Goal: Subscribe to service/newsletter

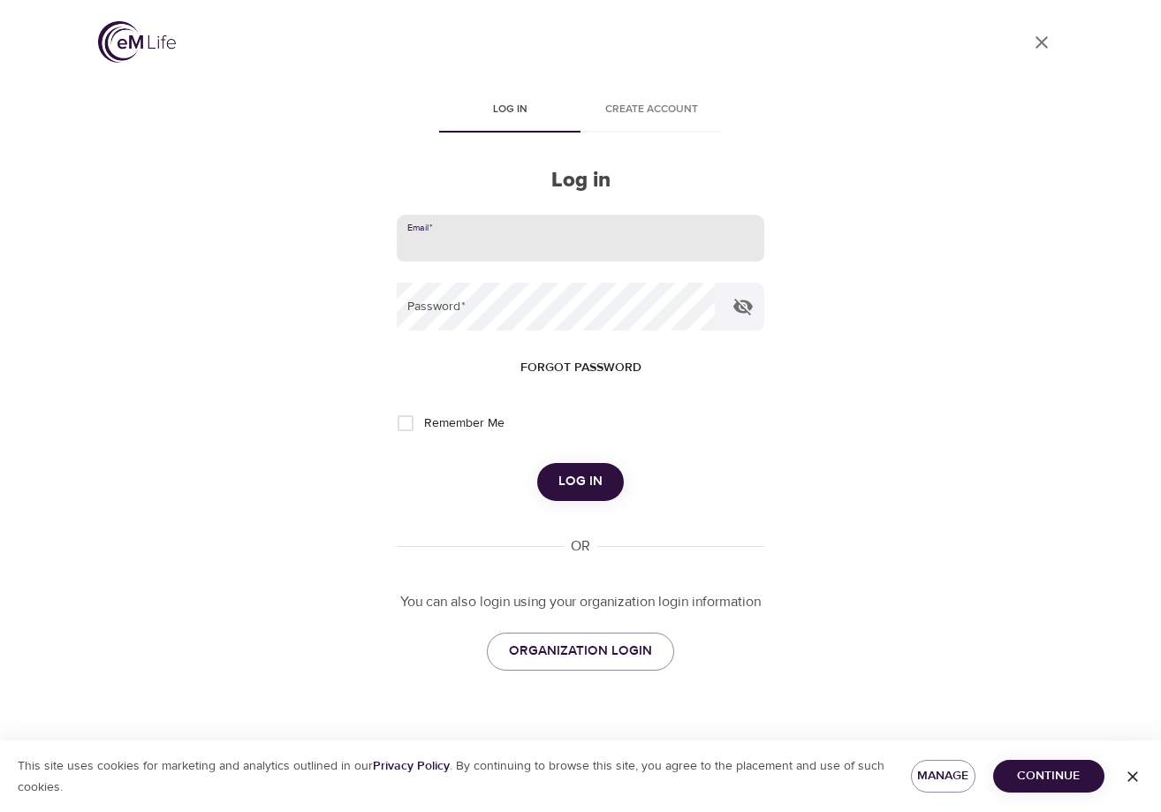
type input "[EMAIL_ADDRESS][DOMAIN_NAME]"
click at [752, 314] on icon "button" at bounding box center [742, 306] width 21 height 21
click at [414, 429] on input "Remember Me" at bounding box center [405, 423] width 37 height 37
checkbox input "true"
click at [613, 476] on button "Log in" at bounding box center [580, 481] width 87 height 37
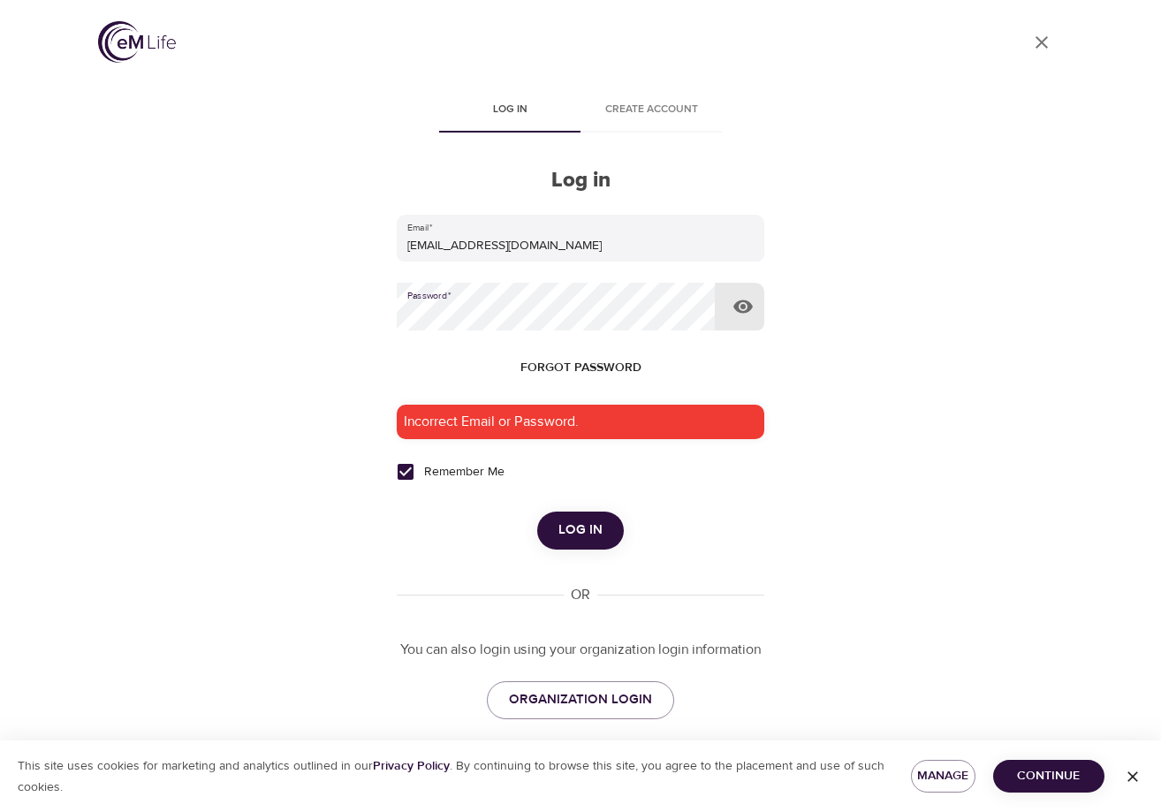
click at [580, 528] on button "Log in" at bounding box center [580, 530] width 87 height 37
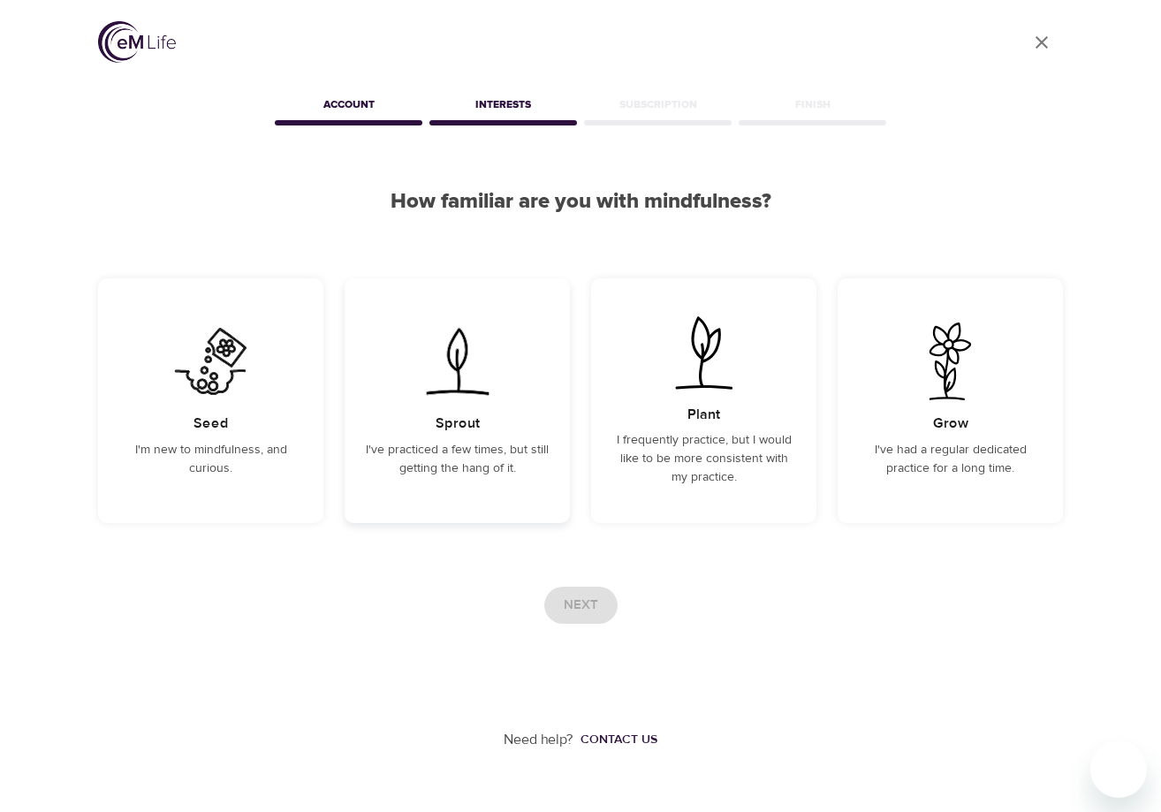
click at [472, 406] on div "Sprout I've practiced a few times, but still getting the hang of it." at bounding box center [457, 400] width 225 height 245
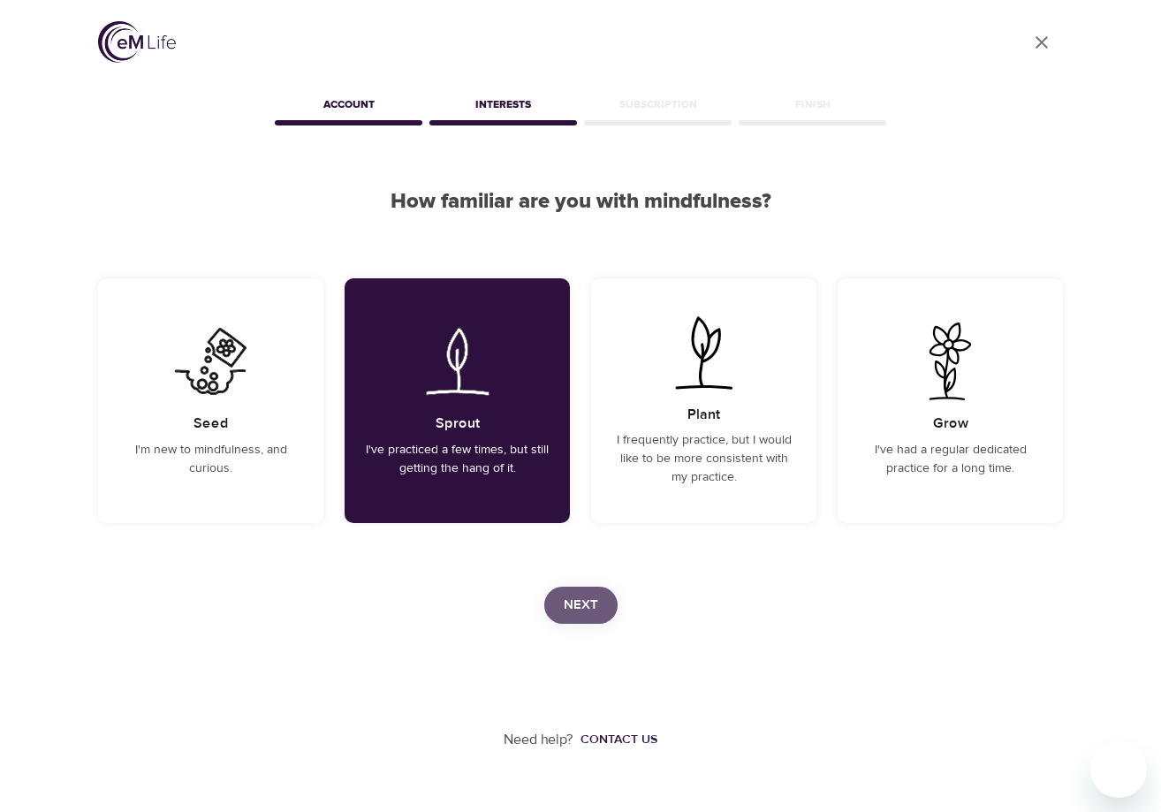
click at [581, 608] on span "Next" at bounding box center [581, 605] width 34 height 23
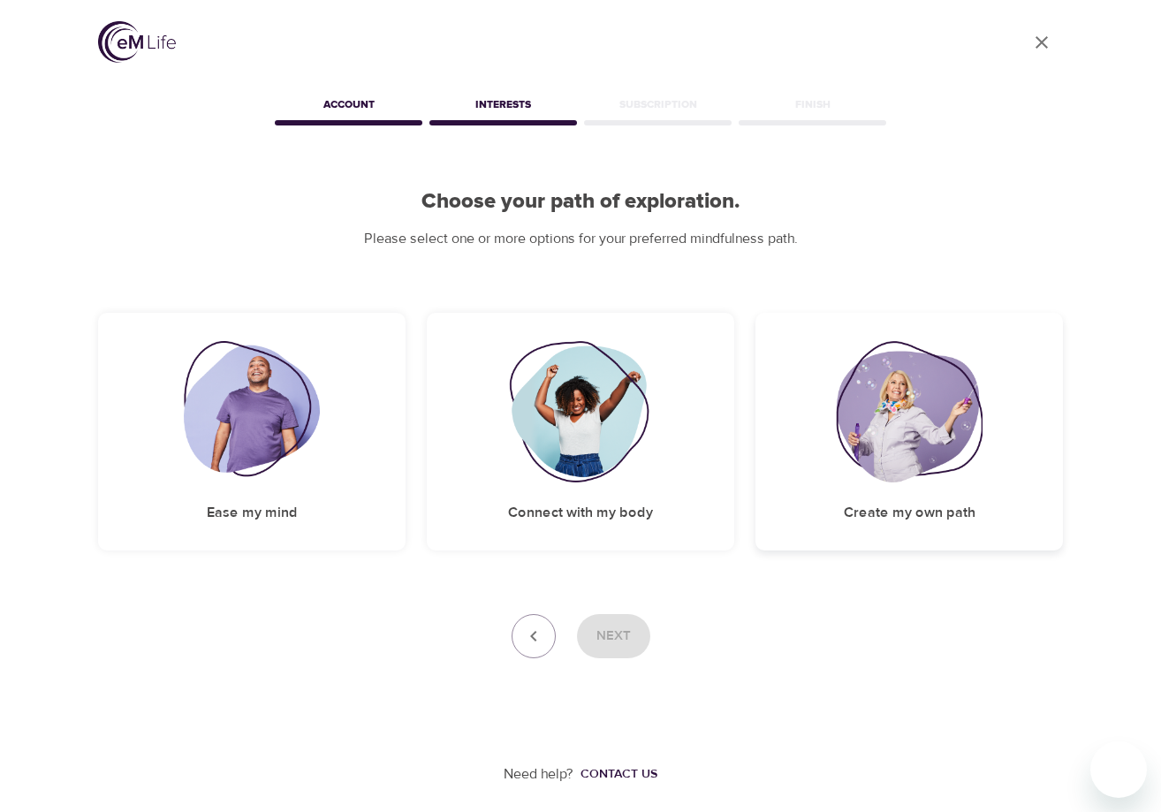
click at [845, 436] on img at bounding box center [909, 411] width 147 height 141
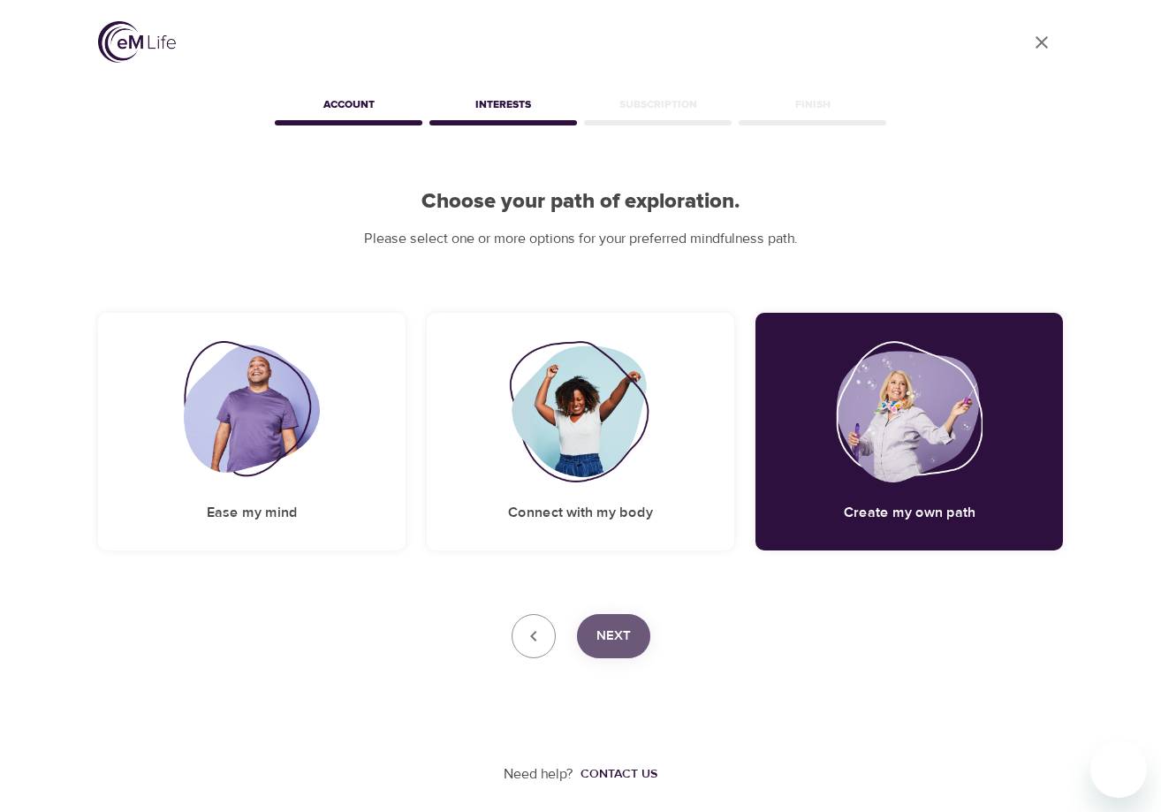
click at [596, 649] on button "Next" at bounding box center [613, 636] width 73 height 44
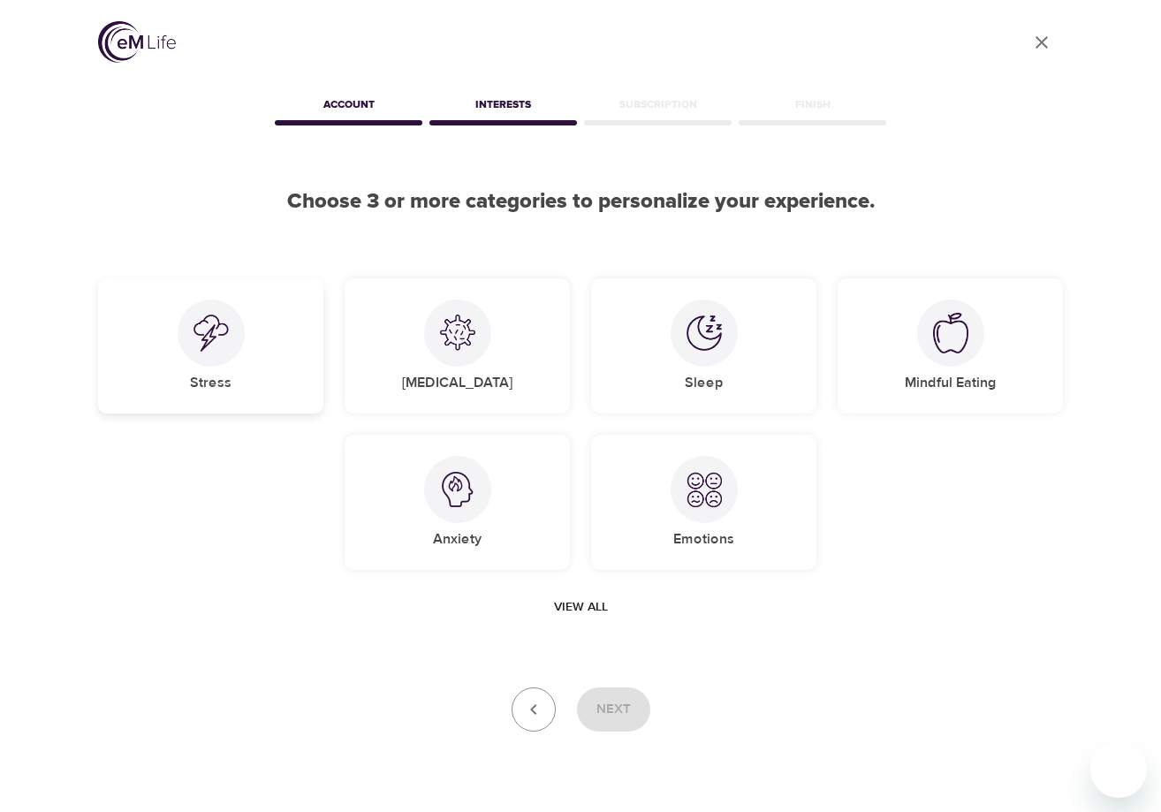
click at [270, 357] on div "Stress" at bounding box center [210, 345] width 225 height 135
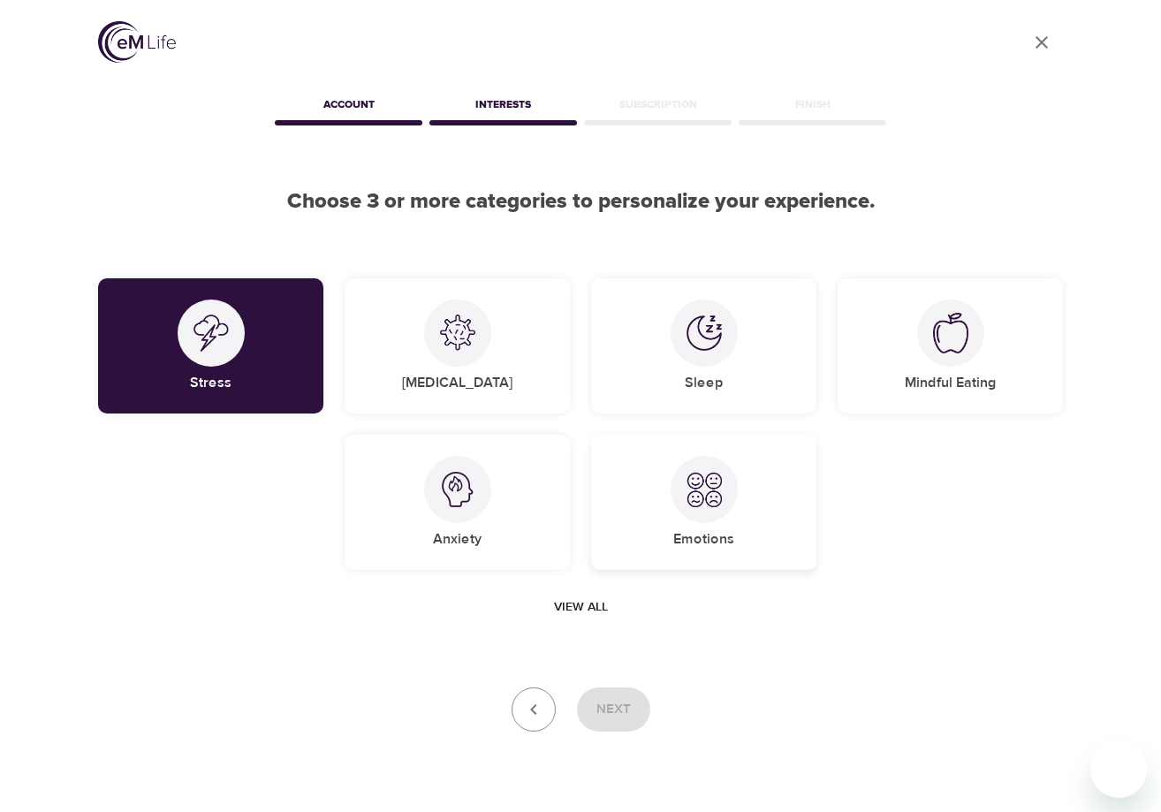
click at [726, 543] on h5 "Emotions" at bounding box center [703, 539] width 61 height 19
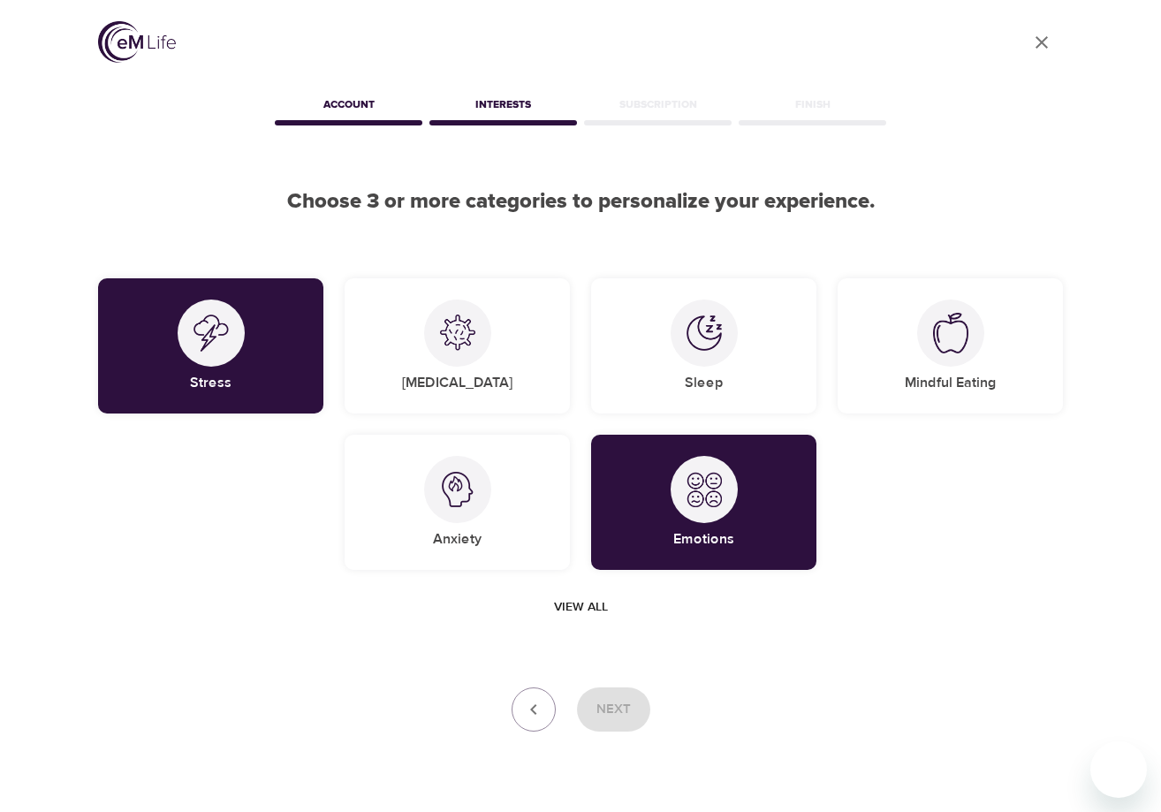
click at [578, 603] on span "View all" at bounding box center [581, 607] width 54 height 22
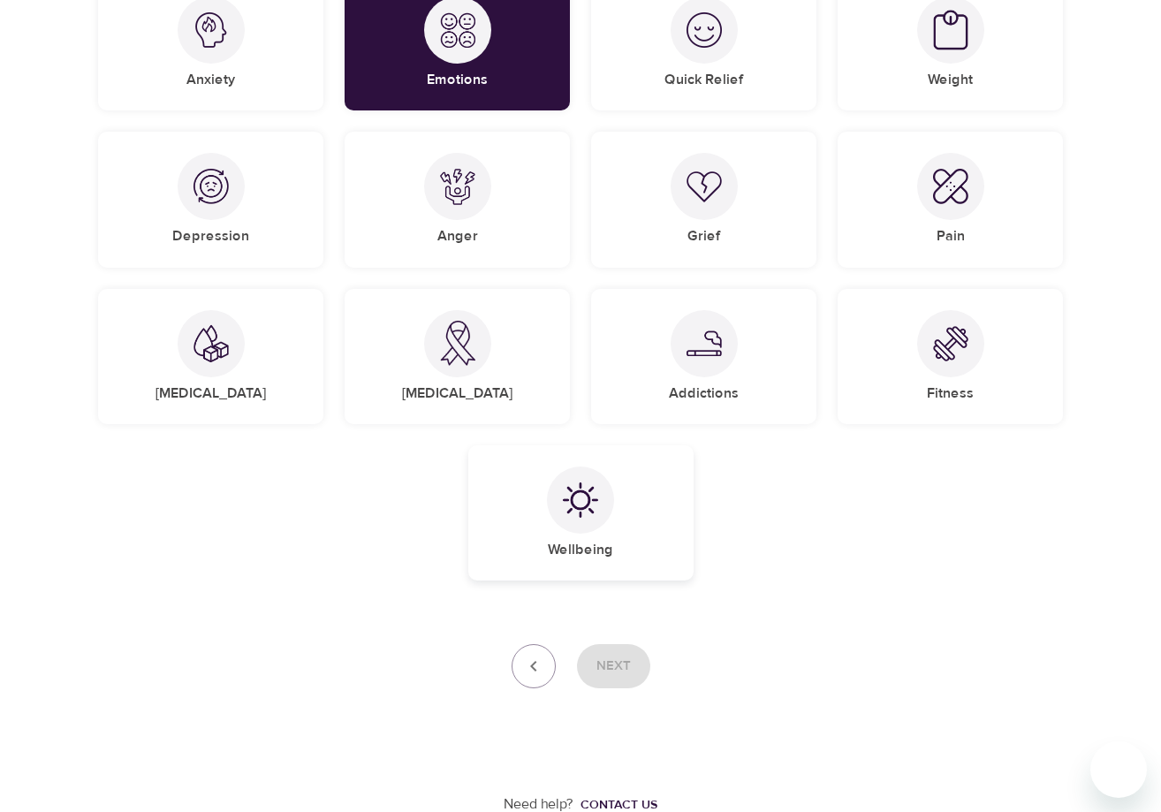
scroll to position [459, 0]
click at [593, 542] on h5 "Wellbeing" at bounding box center [580, 551] width 65 height 19
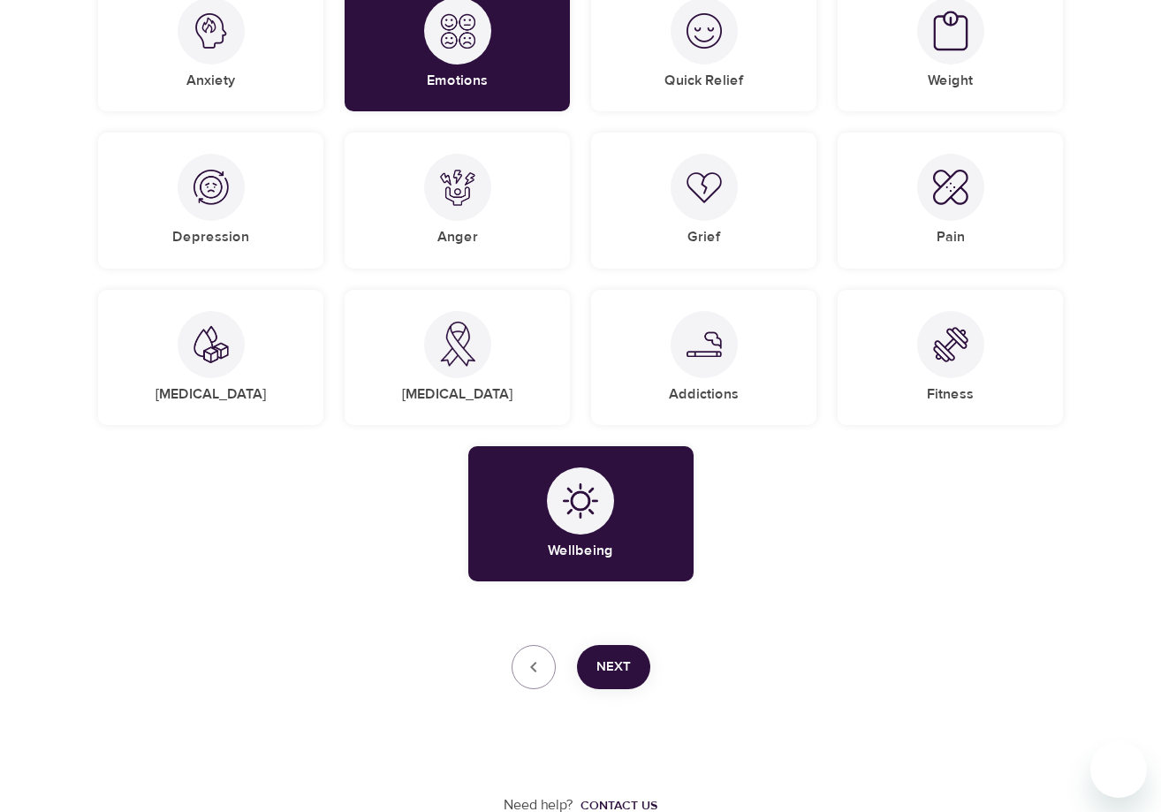
click at [612, 679] on button "Next" at bounding box center [613, 667] width 73 height 44
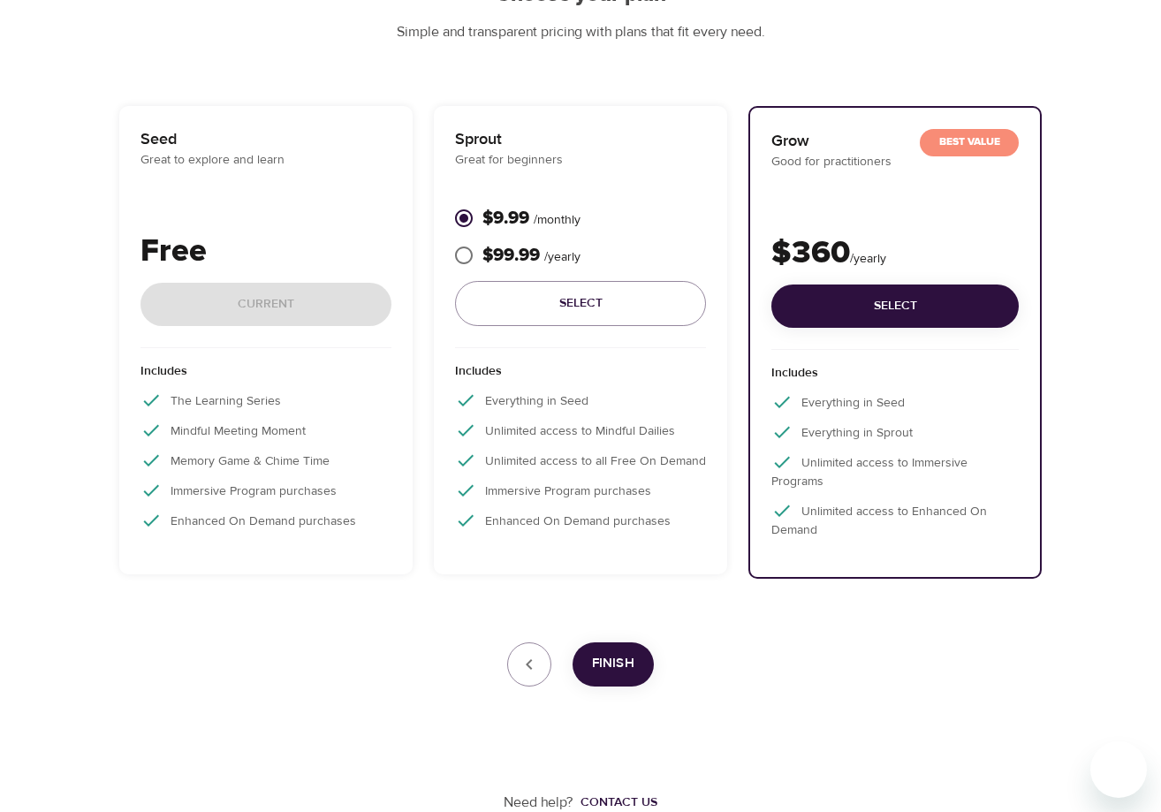
scroll to position [204, 0]
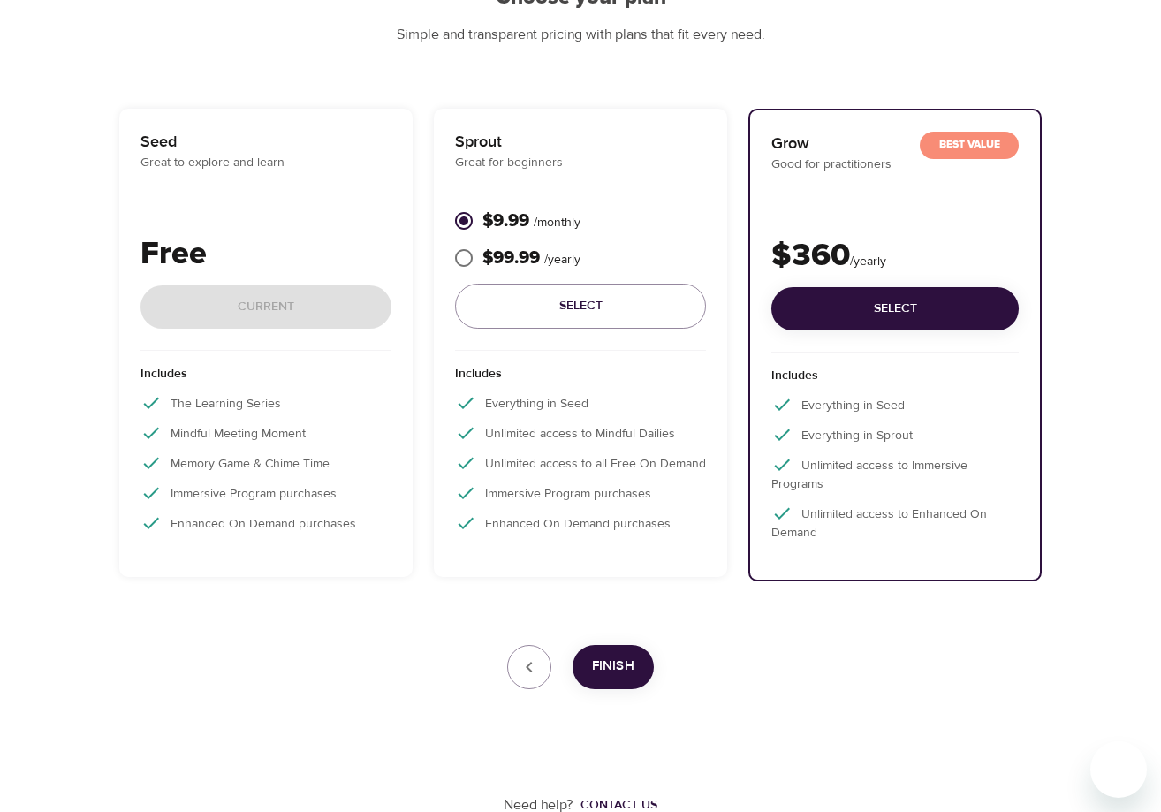
click at [472, 254] on input "$99.99 / yearly" at bounding box center [463, 257] width 37 height 37
radio input "true"
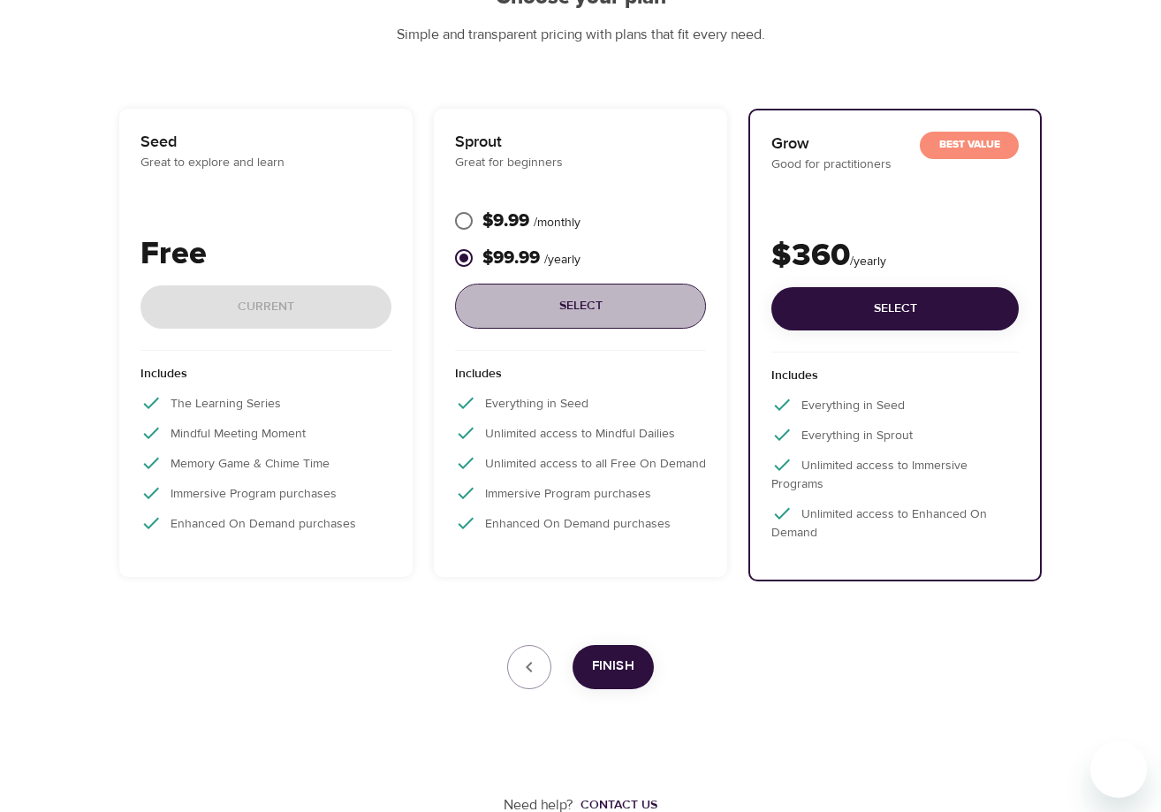
click at [508, 306] on span "Select" at bounding box center [580, 306] width 223 height 22
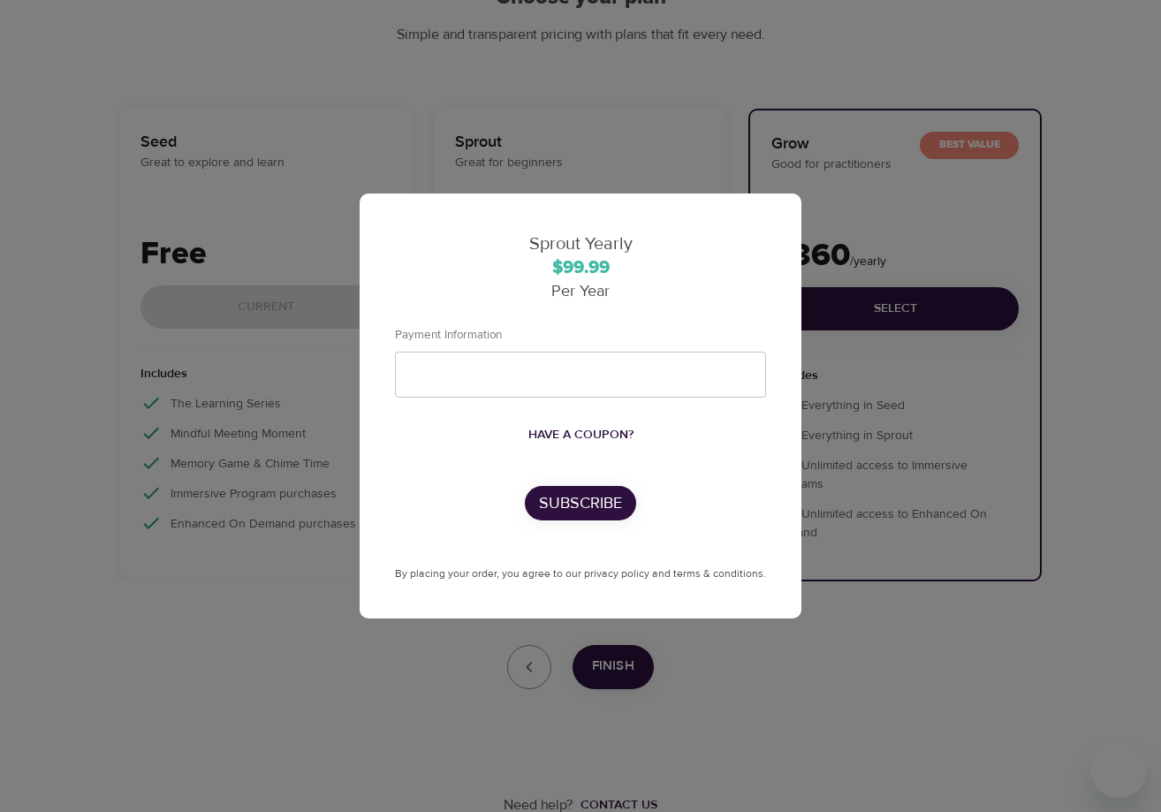
click at [588, 438] on span "Have a coupon?" at bounding box center [580, 435] width 105 height 22
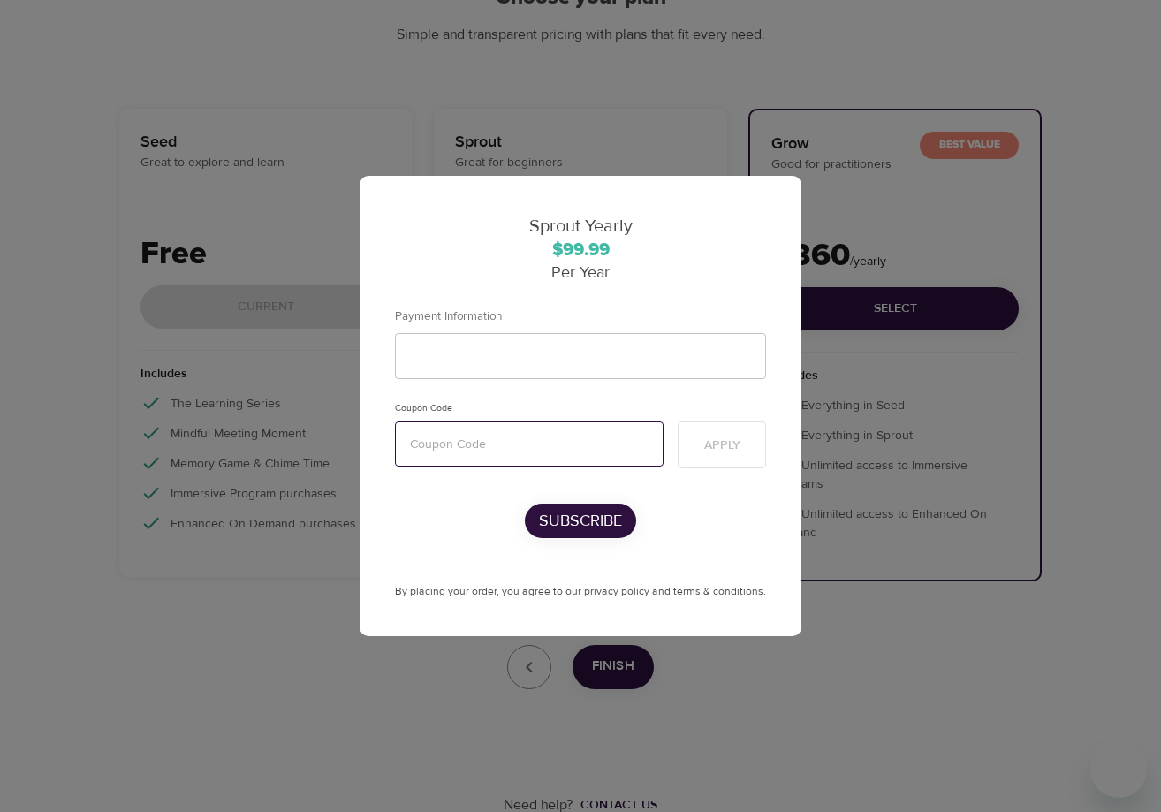
click at [535, 439] on input "text" at bounding box center [529, 443] width 269 height 45
drag, startPoint x: 535, startPoint y: 439, endPoint x: 719, endPoint y: 442, distance: 184.7
click at [719, 442] on span "Apply" at bounding box center [722, 446] width 36 height 22
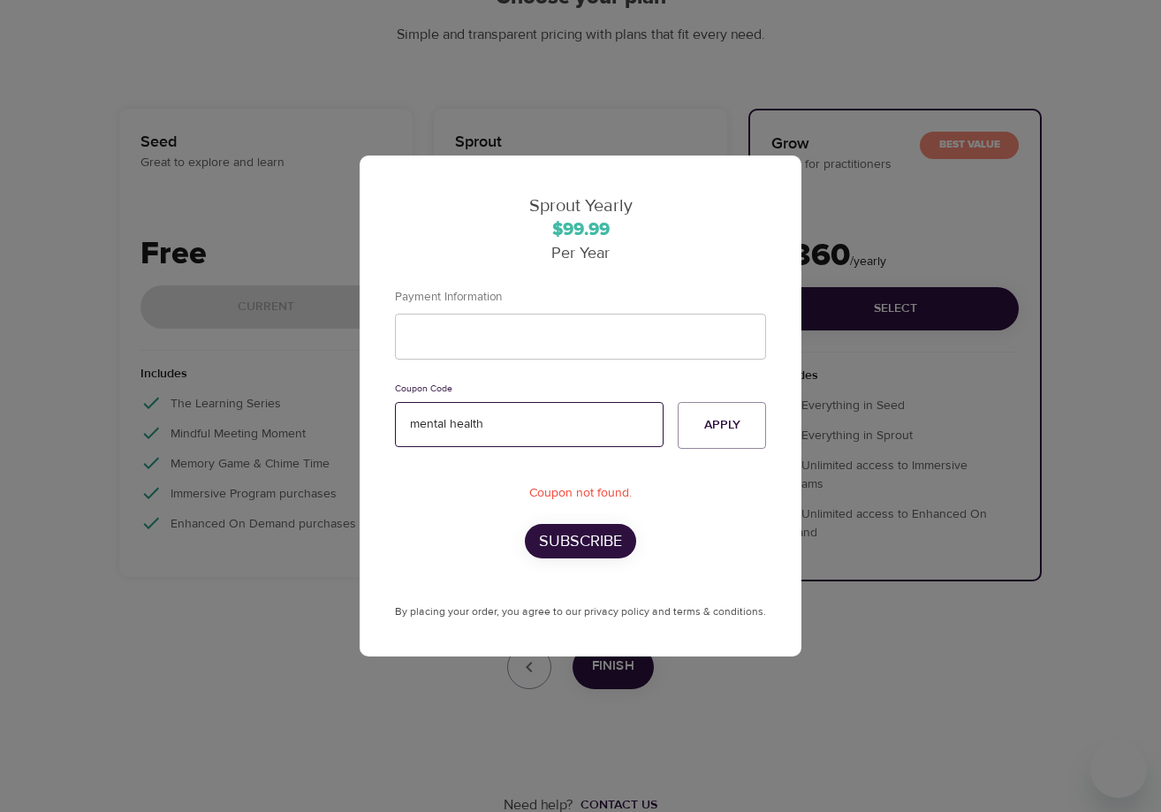
click at [460, 426] on input "mental health" at bounding box center [529, 424] width 269 height 45
click at [458, 426] on input "mental health" at bounding box center [529, 424] width 269 height 45
type input "mentalhealth"
click at [729, 436] on button "Apply" at bounding box center [722, 425] width 88 height 47
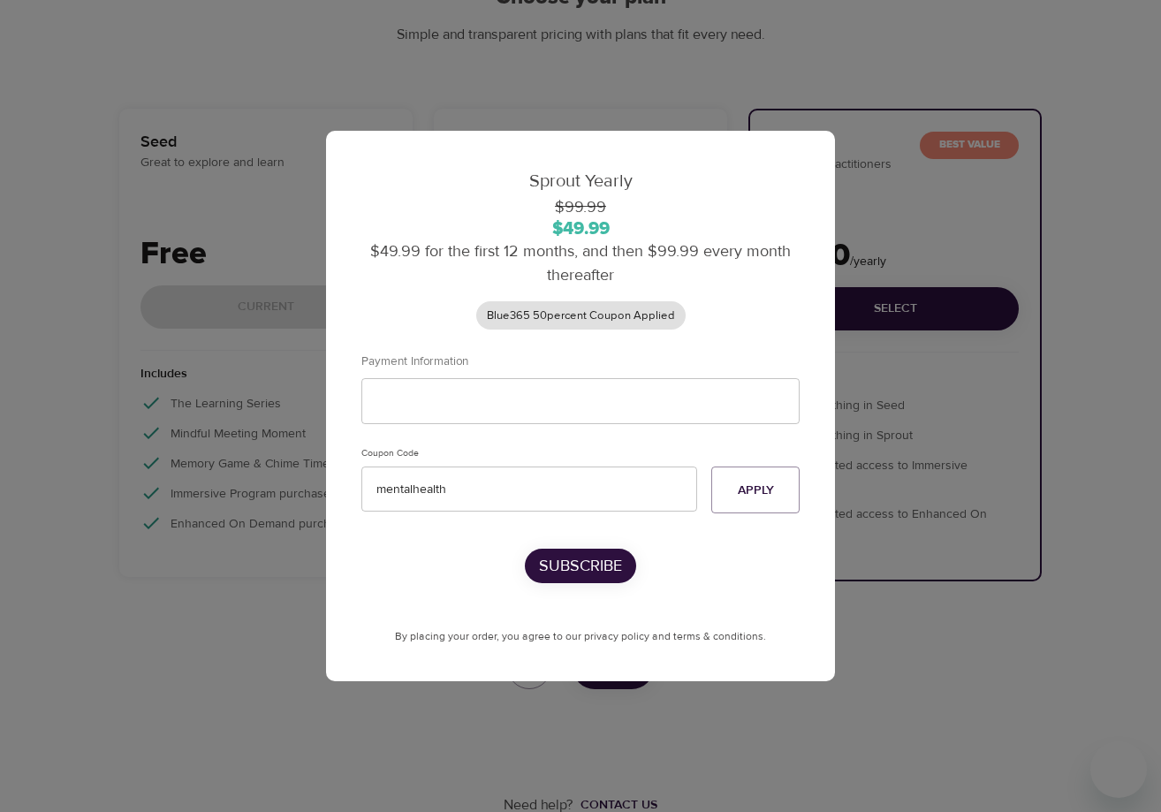
click at [599, 577] on p "Subscribe" at bounding box center [580, 566] width 83 height 24
click at [600, 573] on p "Subscribe" at bounding box center [580, 566] width 83 height 24
click at [619, 560] on p "Subscribe" at bounding box center [580, 566] width 83 height 24
click at [597, 493] on input "mentalhealth" at bounding box center [529, 489] width 336 height 45
click at [604, 573] on p "Subscribe" at bounding box center [580, 566] width 83 height 24
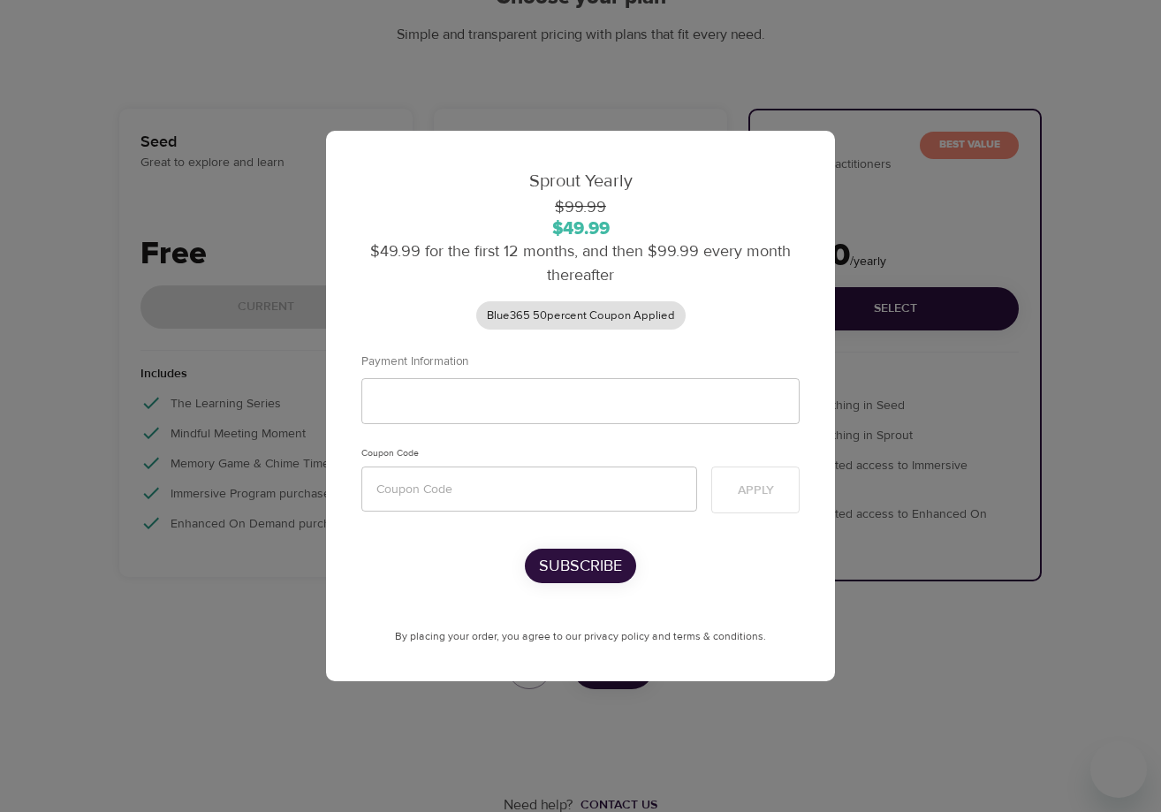
click at [559, 178] on span "Sprout Yearly" at bounding box center [580, 181] width 103 height 22
click at [750, 483] on div "Apply" at bounding box center [755, 479] width 102 height 82
click at [587, 562] on p "Subscribe" at bounding box center [580, 566] width 83 height 24
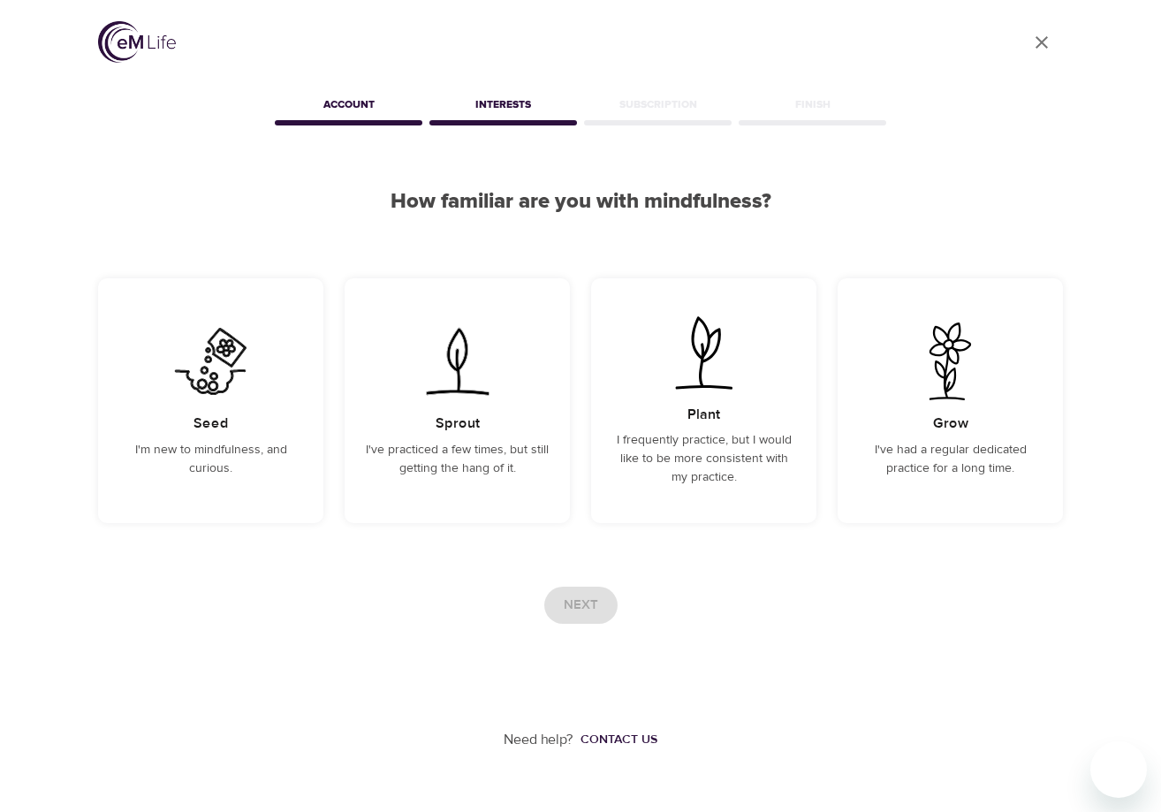
click at [125, 38] on img at bounding box center [137, 42] width 78 height 42
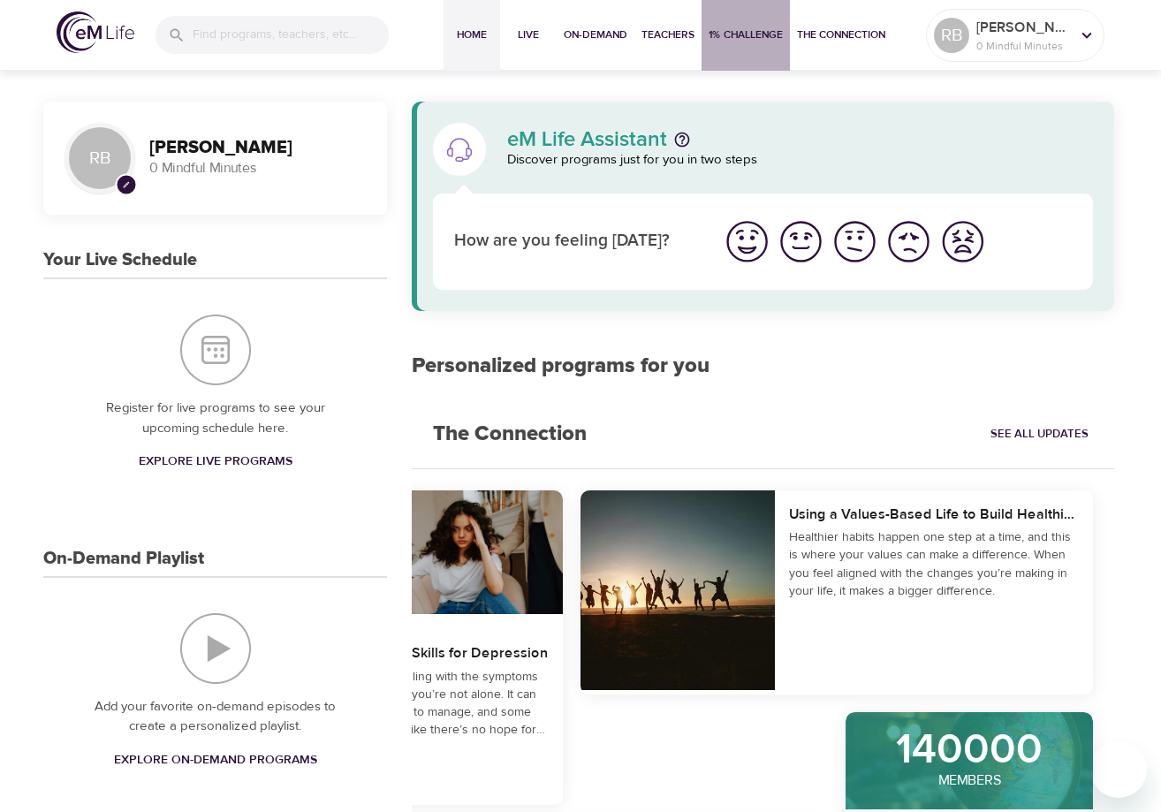
click at [763, 34] on span "1% Challenge" at bounding box center [746, 35] width 74 height 19
